Goal: Go to known website: Access a specific website the user already knows

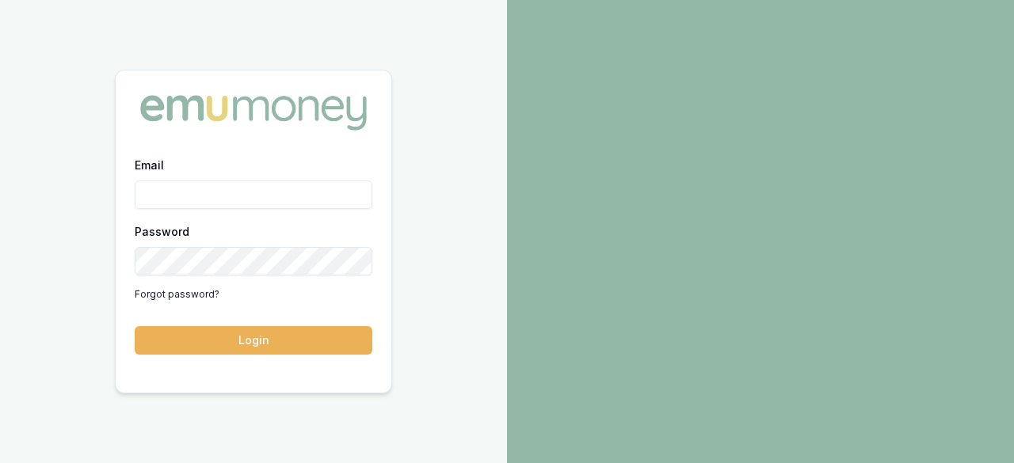
click at [249, 191] on input "Email" at bounding box center [254, 195] width 238 height 29
click at [280, 194] on input "Email" at bounding box center [254, 195] width 238 height 29
type input "r"
type input "ray.guan@emumoney.com.au"
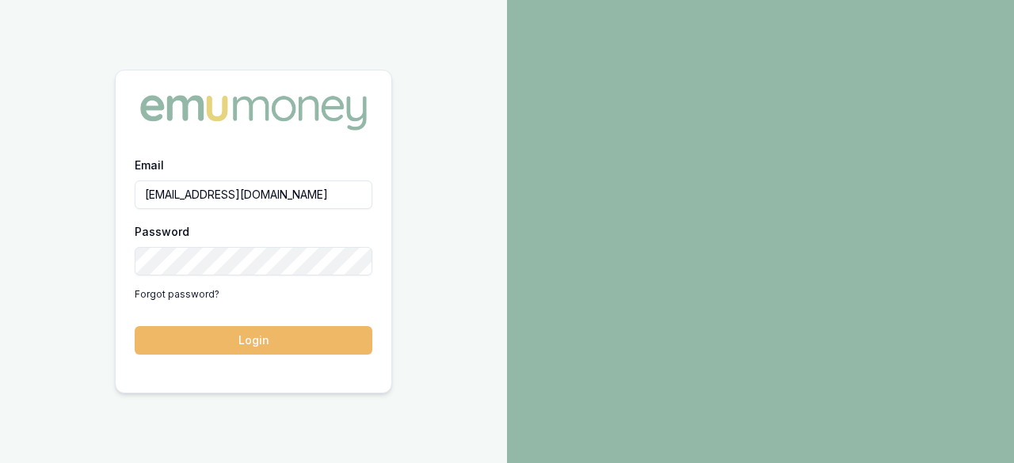
click at [276, 352] on button "Login" at bounding box center [254, 340] width 238 height 29
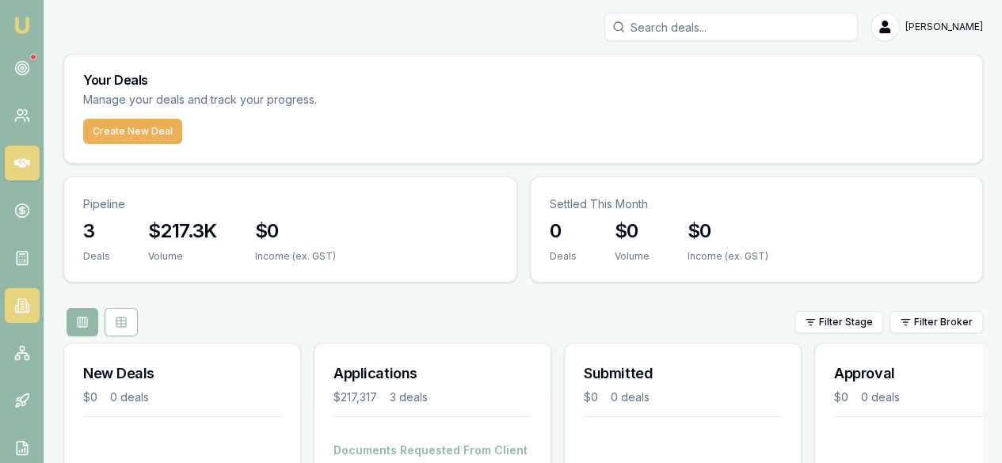
click at [19, 317] on link at bounding box center [22, 305] width 35 height 35
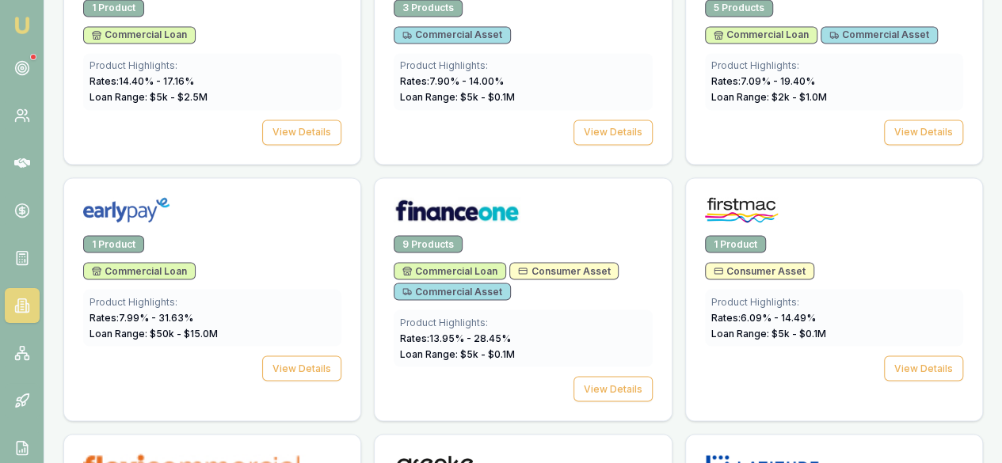
scroll to position [1663, 0]
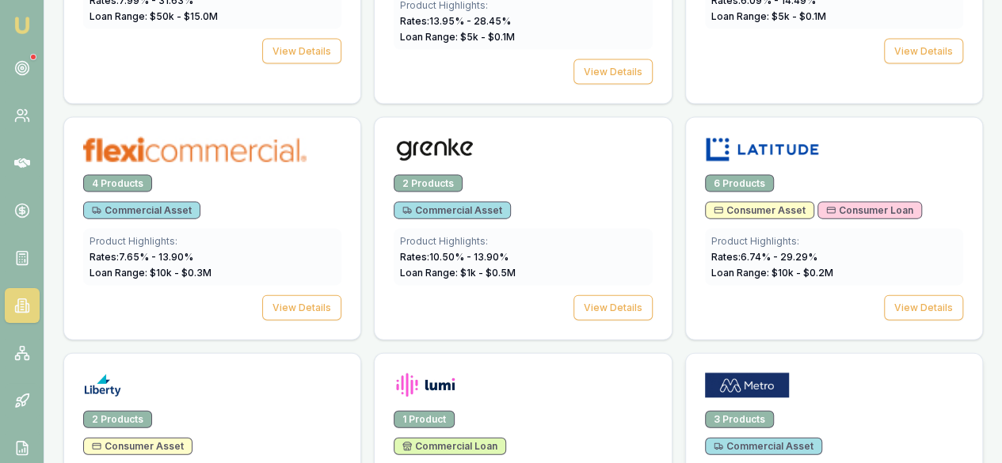
click at [705, 373] on div at bounding box center [834, 389] width 258 height 32
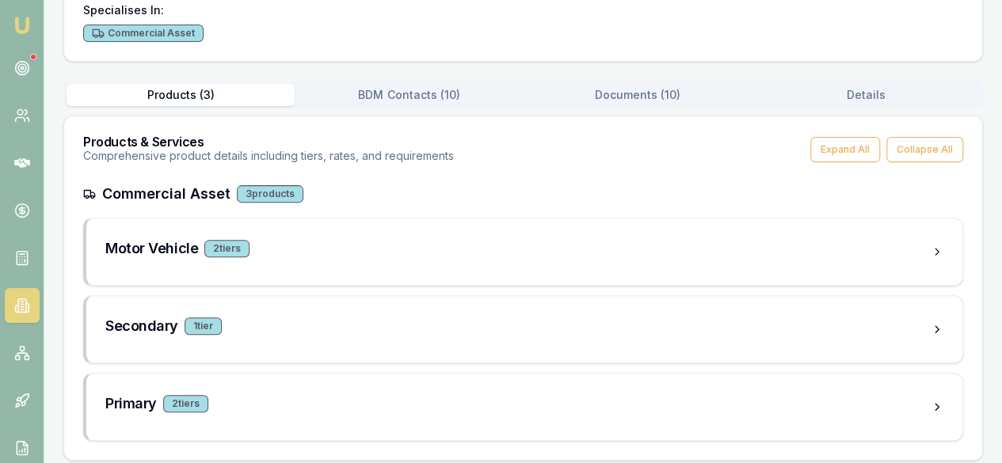
scroll to position [196, 0]
